Goal: Task Accomplishment & Management: Use online tool/utility

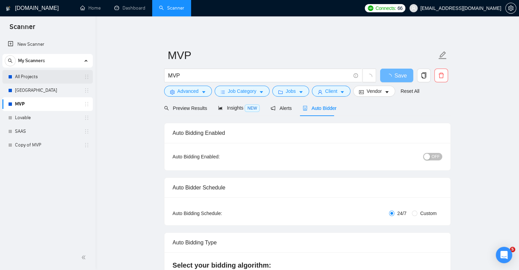
click at [49, 77] on link "All Projects" at bounding box center [47, 77] width 65 height 14
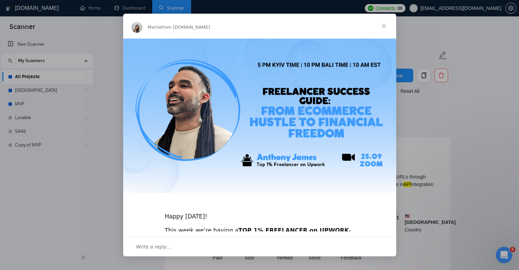
click at [384, 26] on span "Close" at bounding box center [384, 26] width 25 height 25
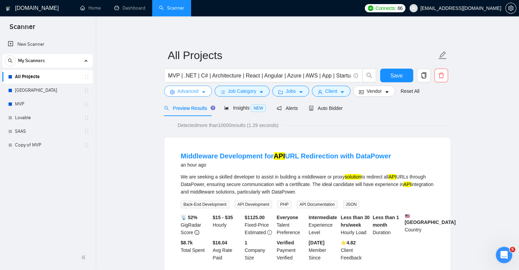
drag, startPoint x: 198, startPoint y: 93, endPoint x: 175, endPoint y: 96, distance: 23.8
click at [175, 96] on button "Advanced" at bounding box center [188, 91] width 48 height 11
click at [175, 270] on div "Advanced Search Options Only Search Titles: Only Search Titles Use comma-separa…" at bounding box center [259, 270] width 519 height 0
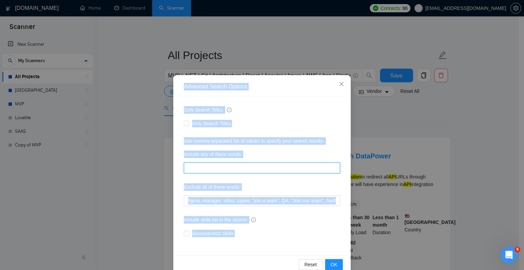
click at [203, 165] on input "text" at bounding box center [262, 167] width 156 height 11
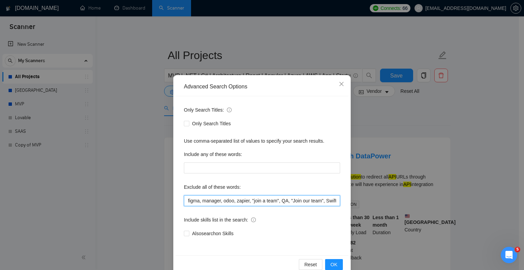
click at [184, 201] on input "figma, manager, odoo, zapier, "join a team", QA, "Join our team", Swift, Kotlin…" at bounding box center [262, 200] width 156 height 11
drag, startPoint x: 184, startPoint y: 198, endPoint x: 196, endPoint y: 199, distance: 12.7
click at [196, 199] on input "ruby*, figma, manager, odoo, zapier, "join a team", QA, "Join our team", Swift,…" at bounding box center [262, 200] width 156 height 11
click at [185, 201] on input "ruby*, figma, manager, odoo, zapier, "join a team", QA, "Join our team", Swift,…" at bounding box center [262, 200] width 156 height 11
paste input "ruby*"
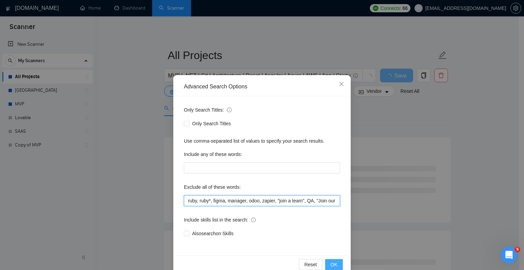
type input "ruby, ruby*, figma, manager, odoo, zapier, "join a team", QA, "Join our team", …"
click at [331, 262] on span "OK" at bounding box center [334, 265] width 7 height 8
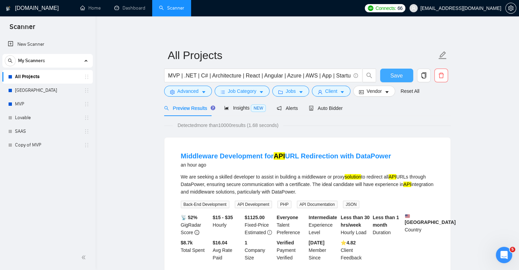
click at [398, 73] on span "Save" at bounding box center [397, 75] width 12 height 9
